Goal: Task Accomplishment & Management: Manage account settings

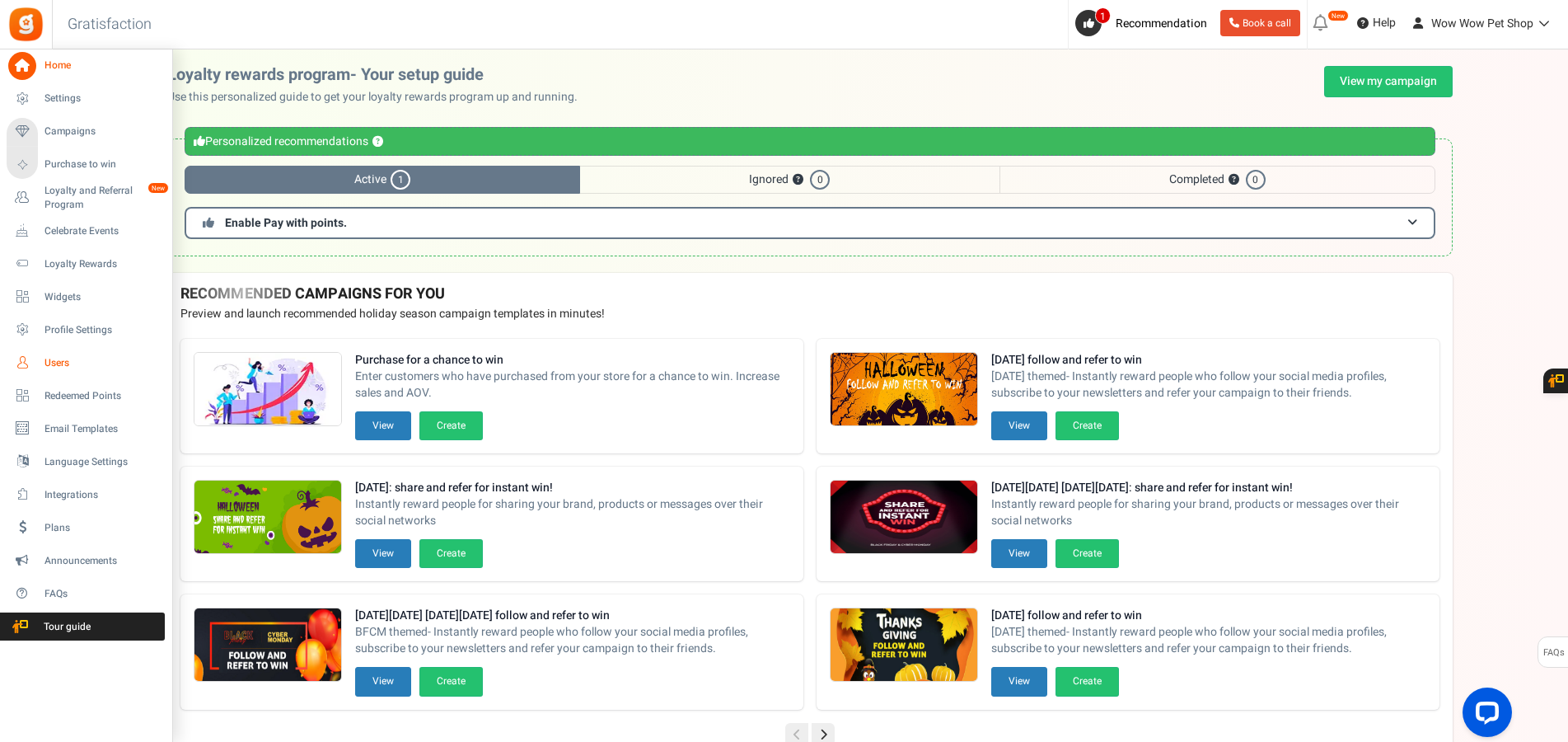
click at [61, 365] on span "Users" at bounding box center [101, 363] width 116 height 14
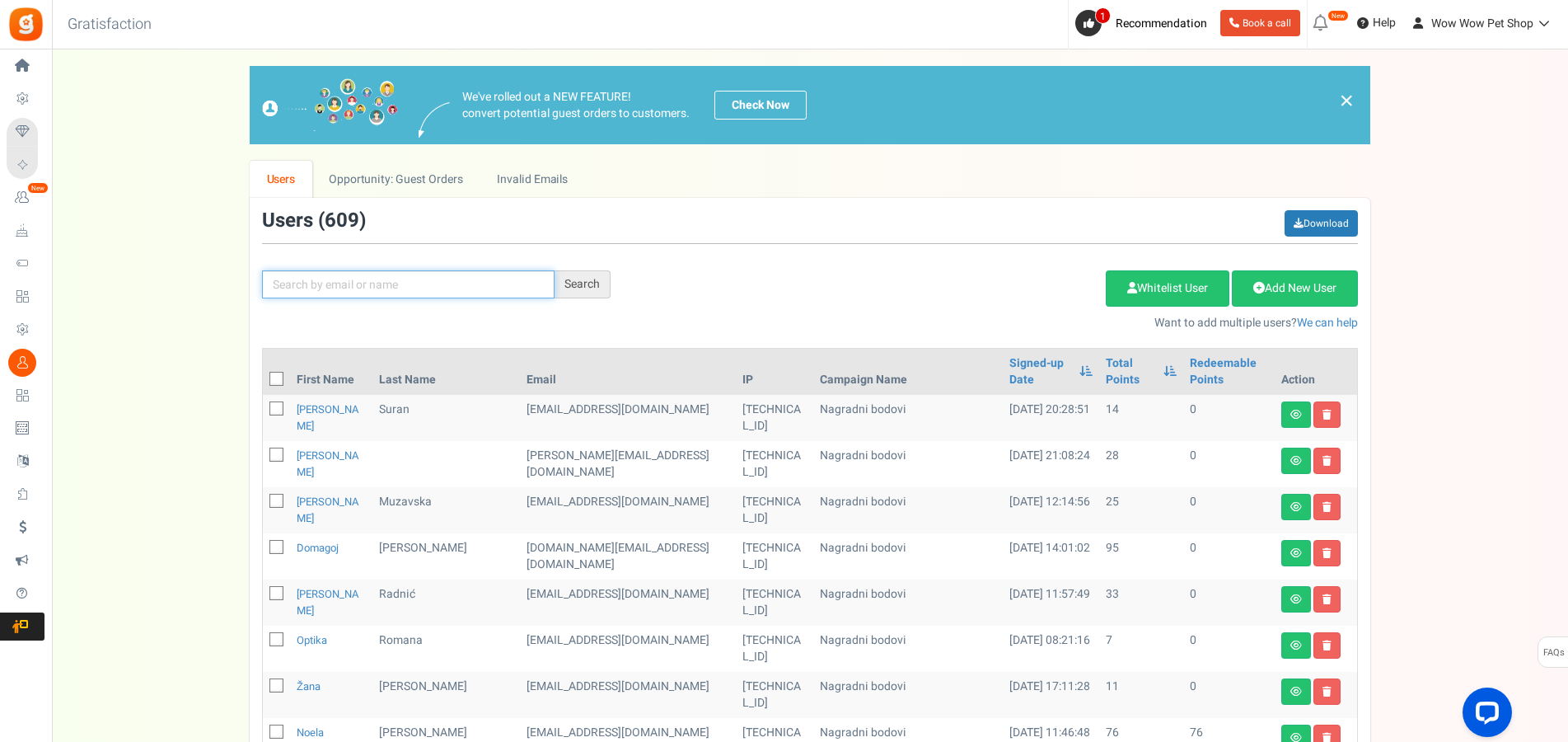
click at [460, 289] on input "text" at bounding box center [409, 284] width 293 height 28
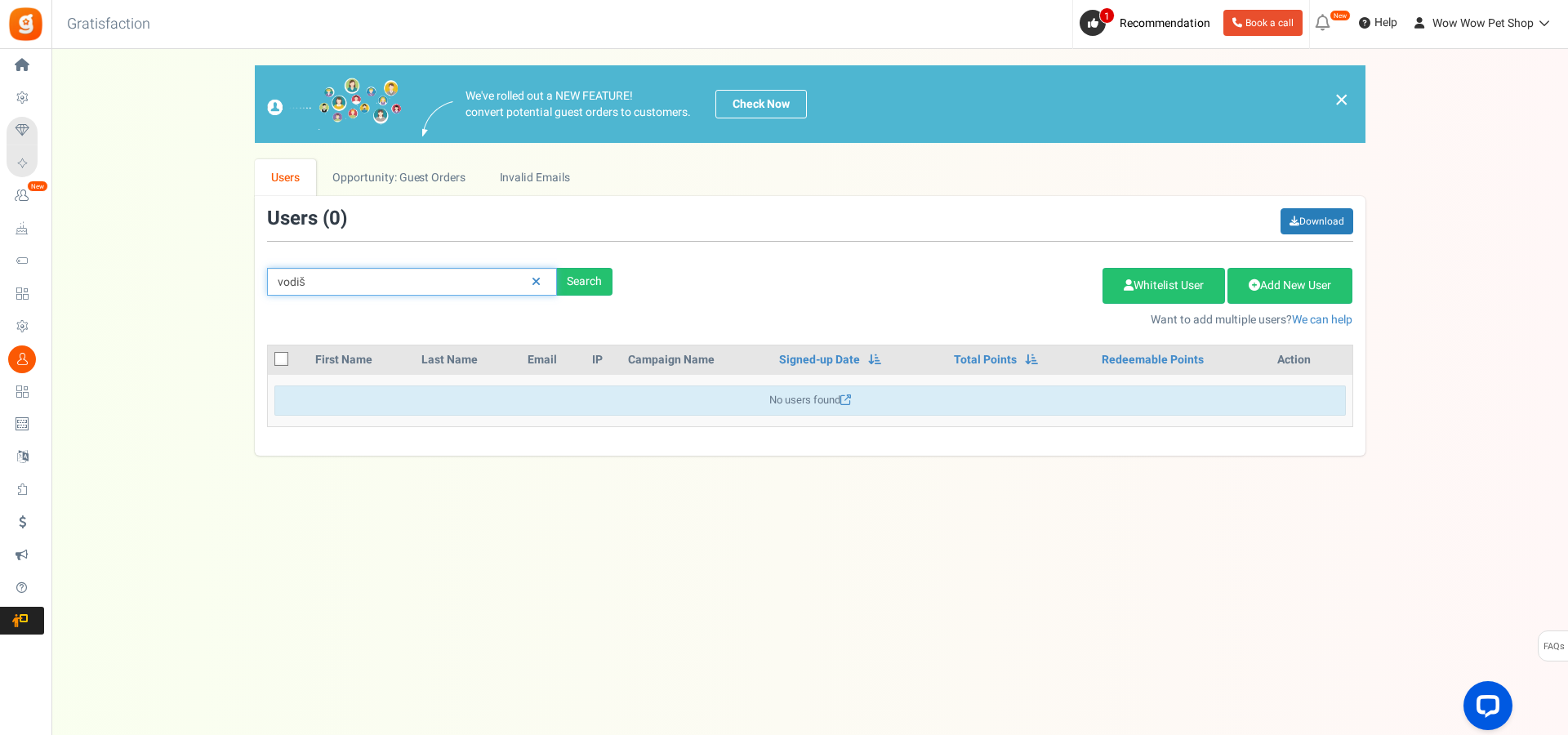
drag, startPoint x: 440, startPoint y: 280, endPoint x: 117, endPoint y: 239, distance: 325.6
click at [267, 267] on input "vodiš" at bounding box center [412, 281] width 290 height 28
type input "vido"
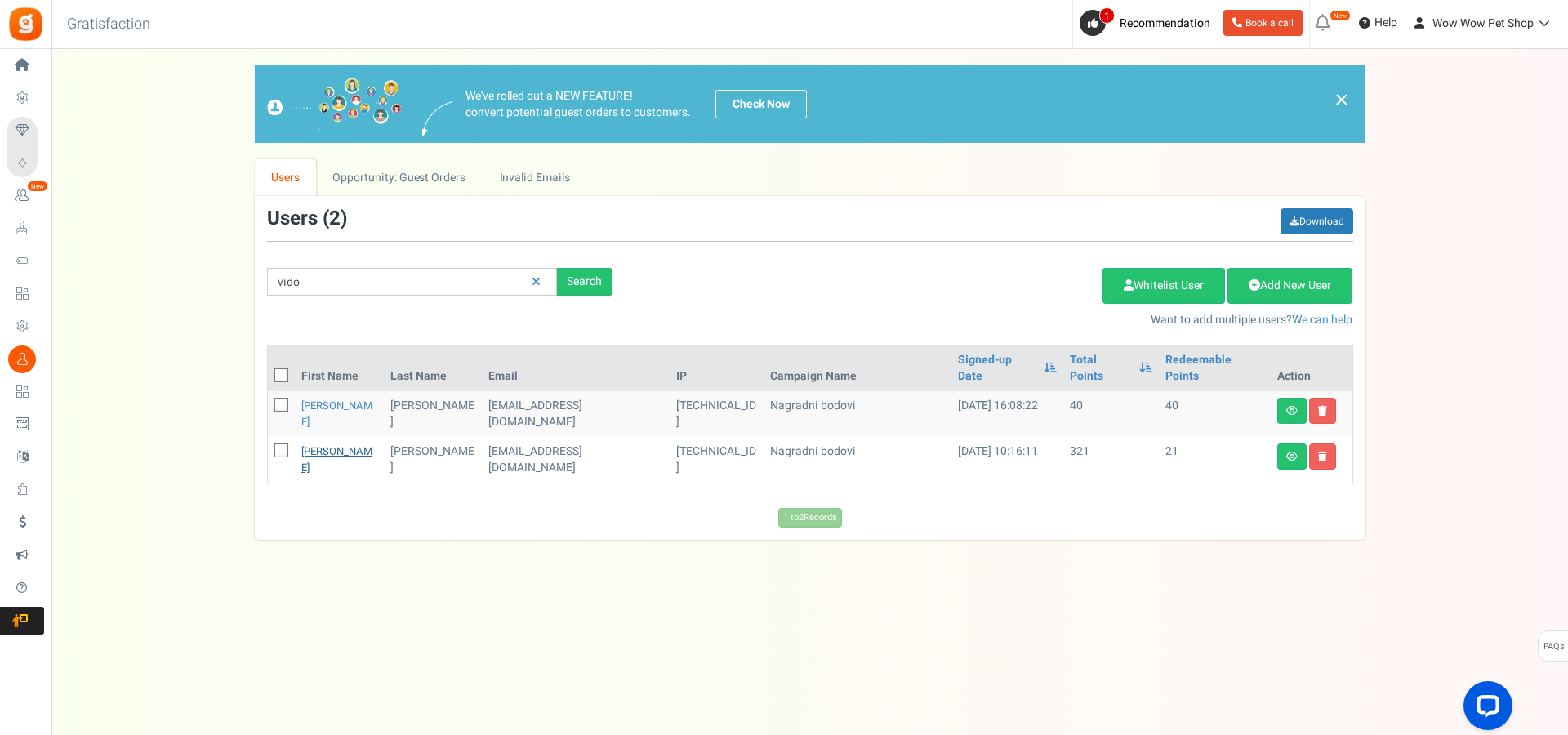
click at [317, 443] on link "[PERSON_NAME]" at bounding box center [337, 459] width 71 height 31
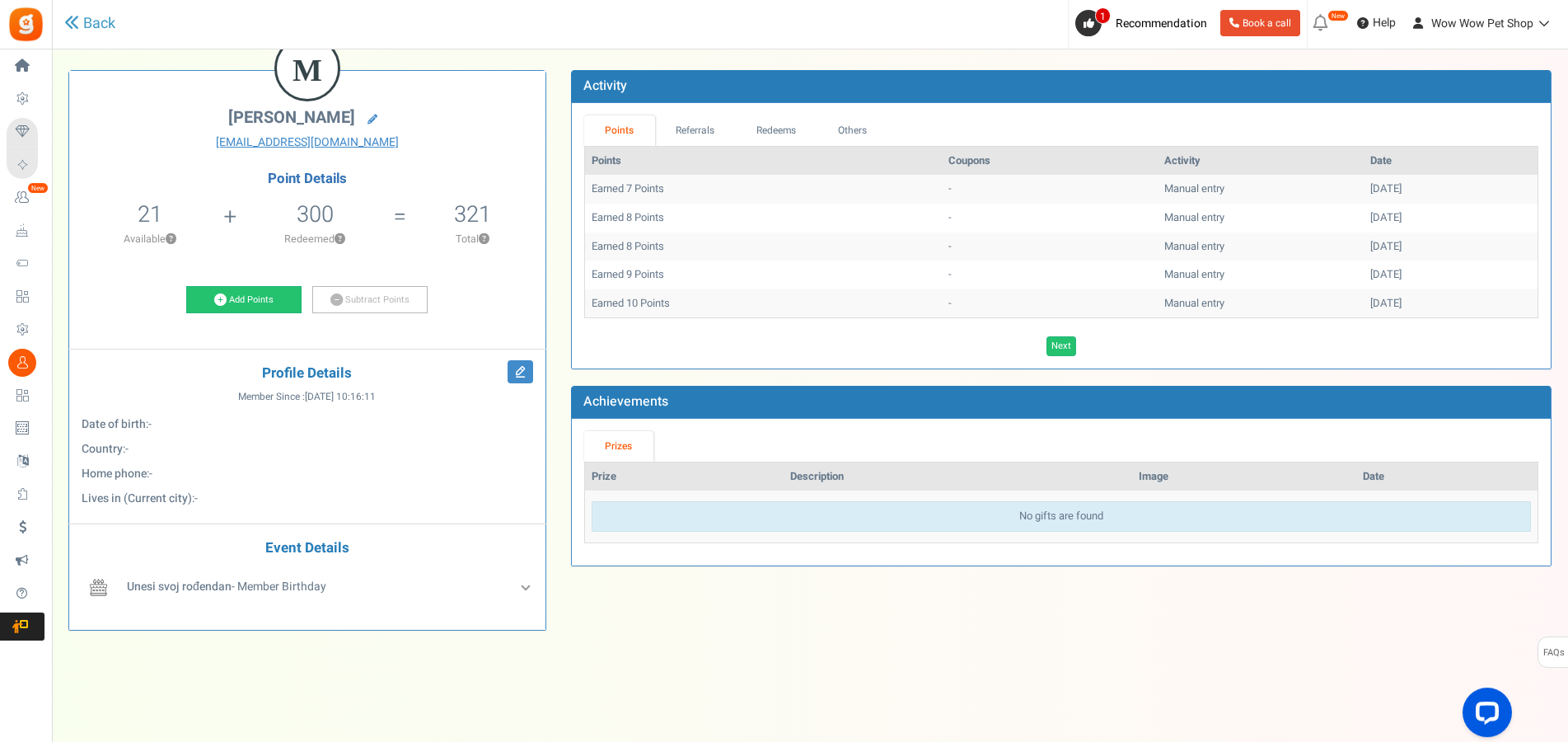
scroll to position [13, 0]
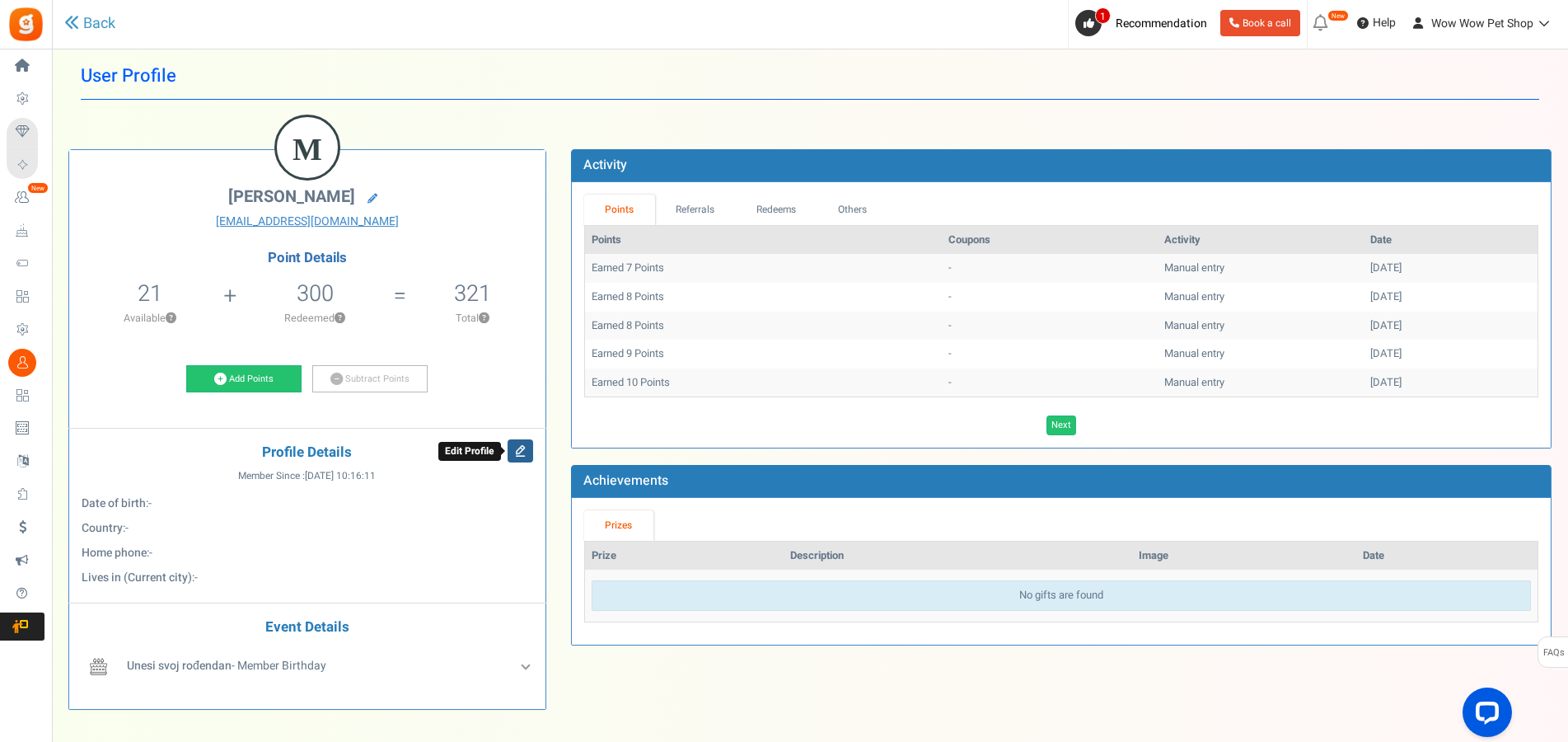
click at [527, 452] on icon at bounding box center [520, 451] width 26 height 23
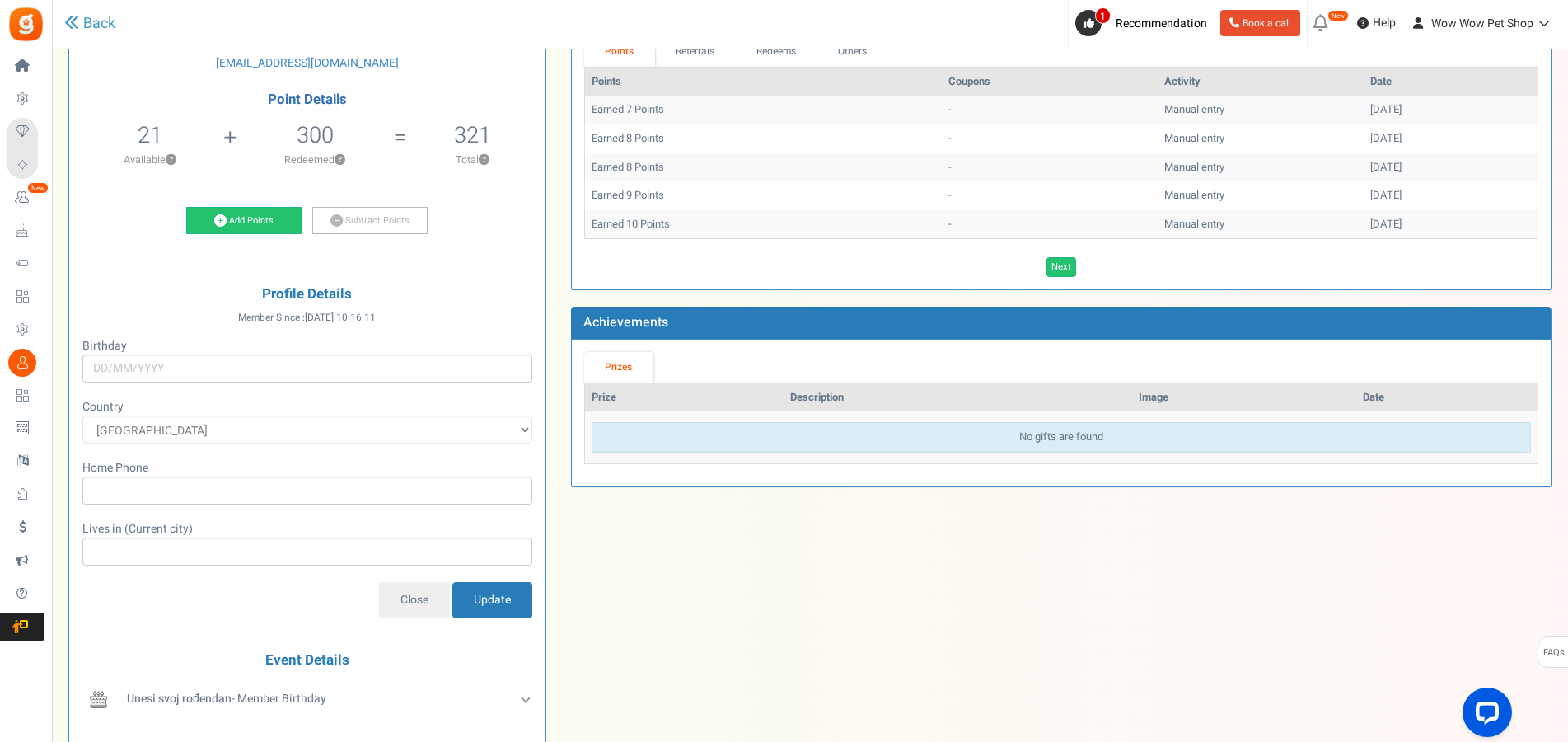
scroll to position [181, 0]
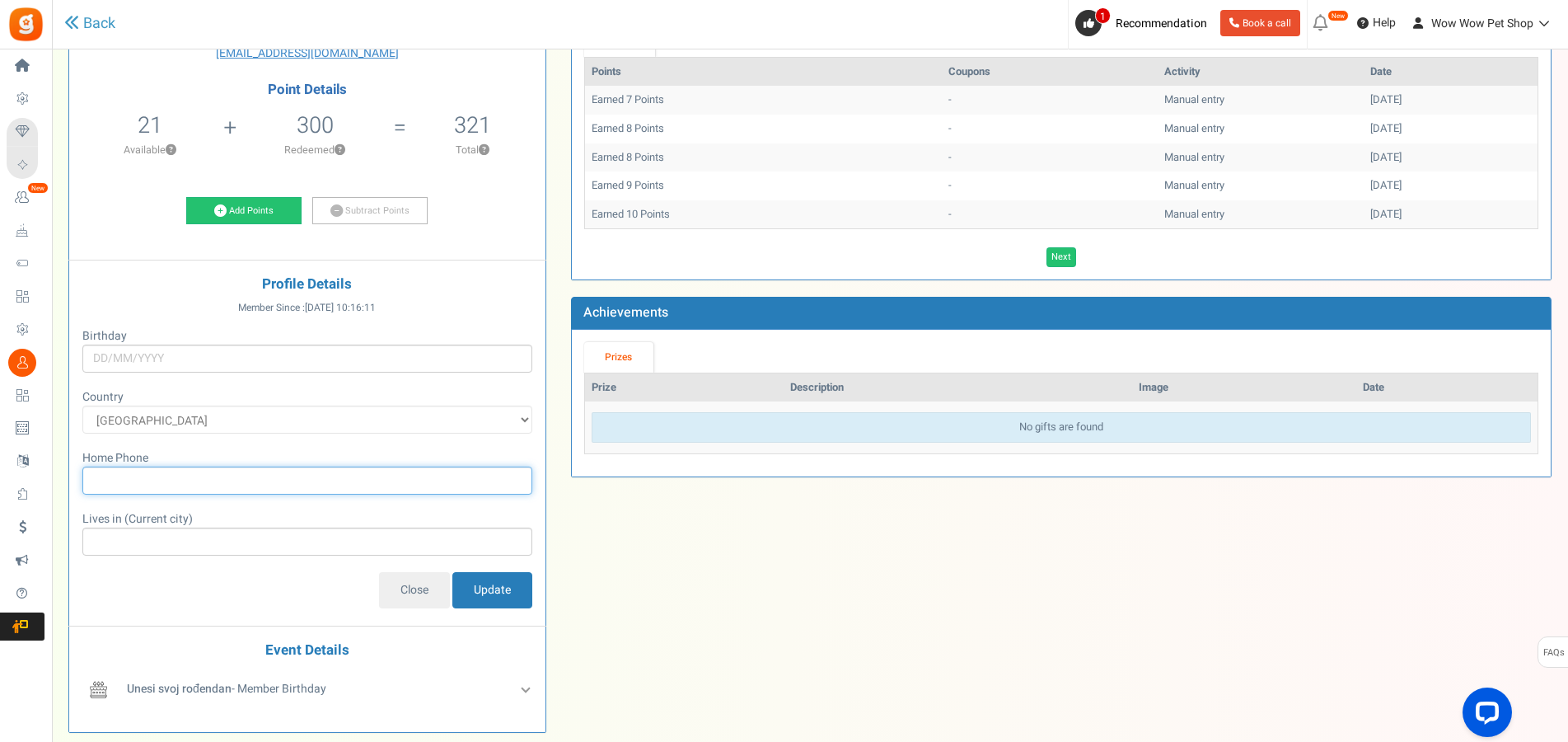
click at [221, 483] on input "text" at bounding box center [307, 481] width 450 height 28
type input "[PHONE_NUMBER]"
click at [488, 586] on input "Update" at bounding box center [492, 589] width 80 height 36
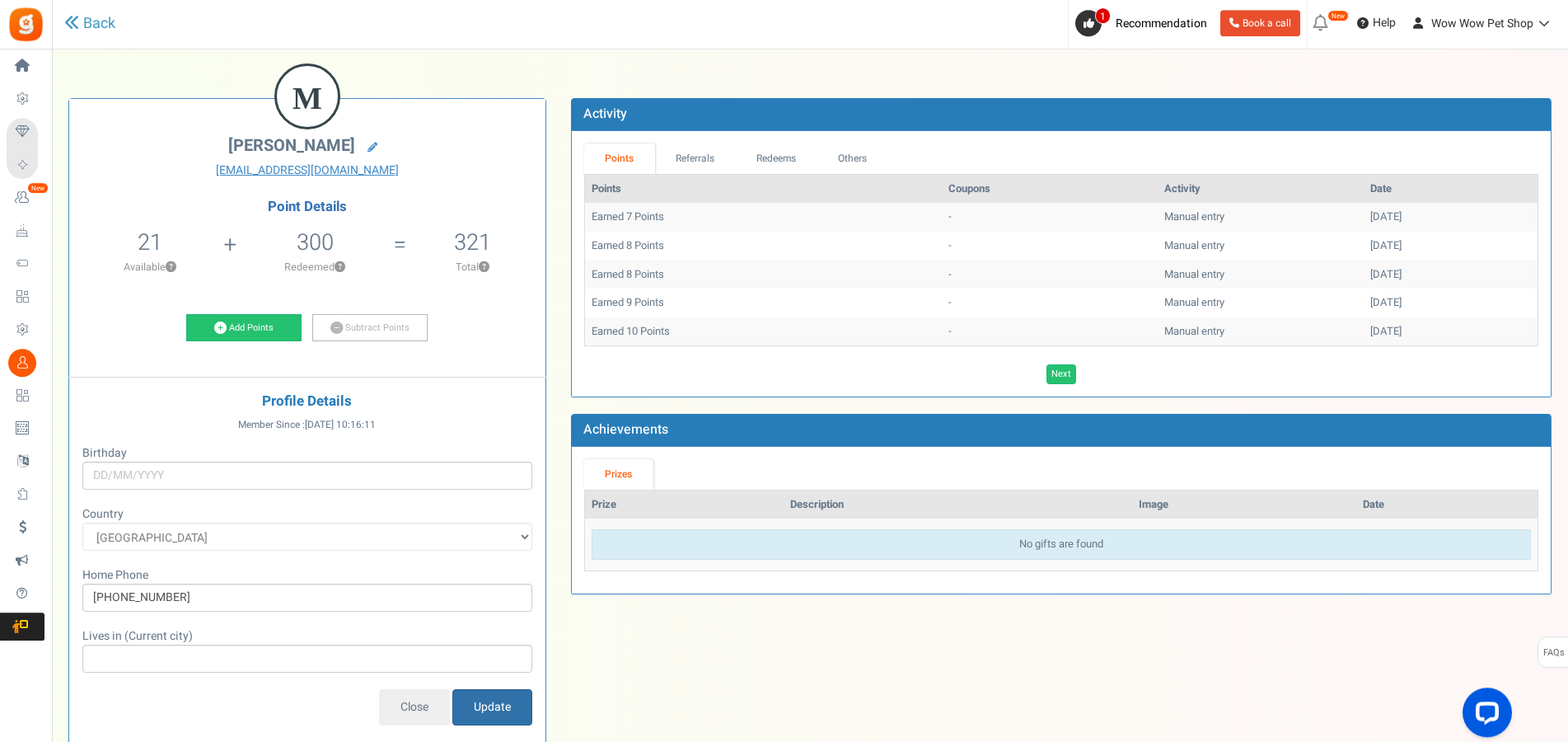
scroll to position [13, 0]
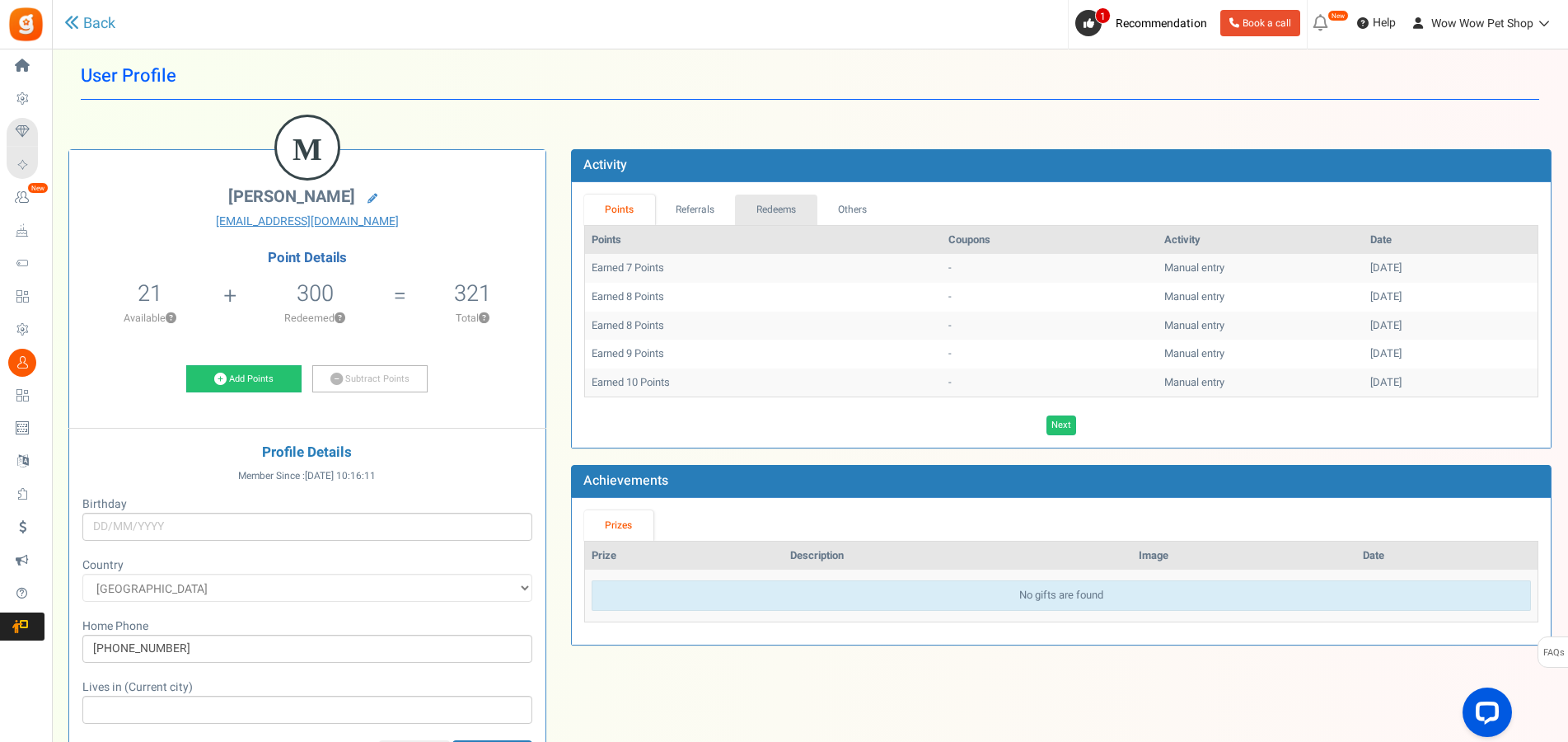
click at [784, 199] on link "Redeems" at bounding box center [776, 209] width 82 height 31
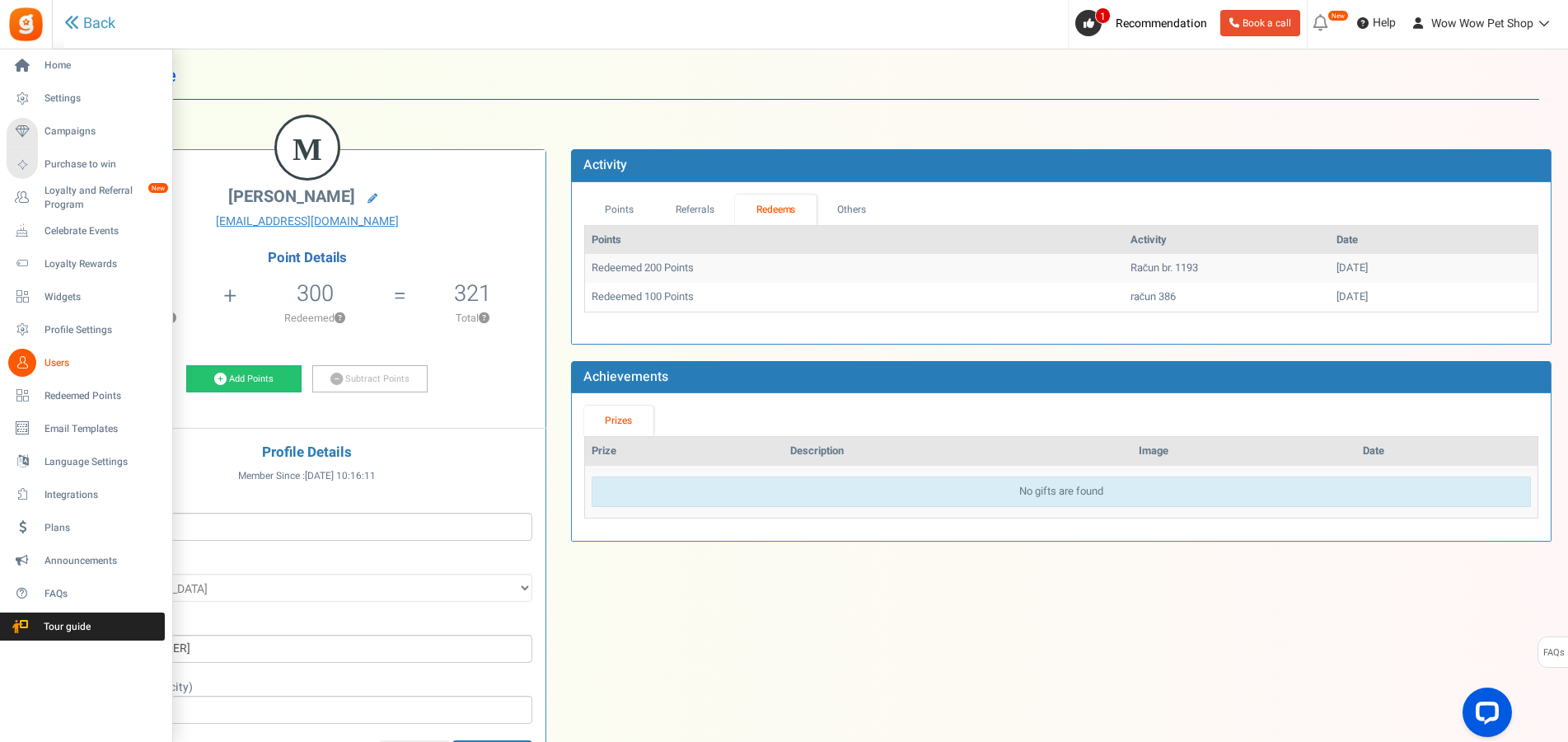
click at [37, 361] on link "Users" at bounding box center [85, 363] width 158 height 28
